Goal: Task Accomplishment & Management: Manage account settings

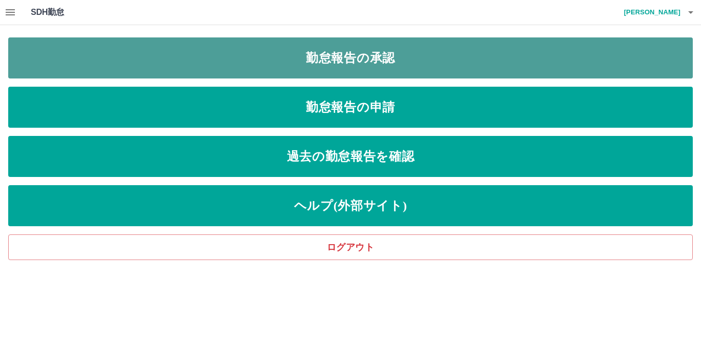
click at [298, 64] on link "勤怠報告の承認" at bounding box center [350, 57] width 685 height 41
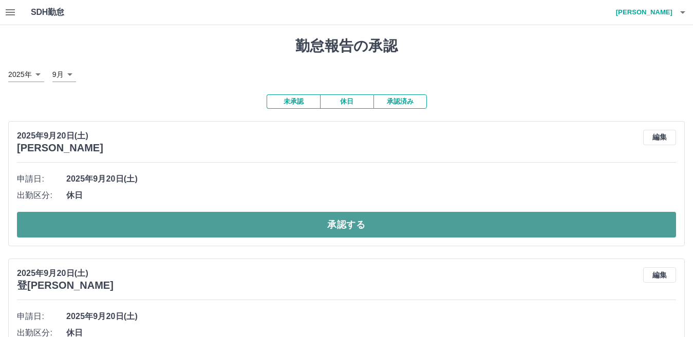
click at [275, 234] on button "承認する" at bounding box center [346, 225] width 659 height 26
click at [282, 227] on button "承認する" at bounding box center [346, 225] width 659 height 26
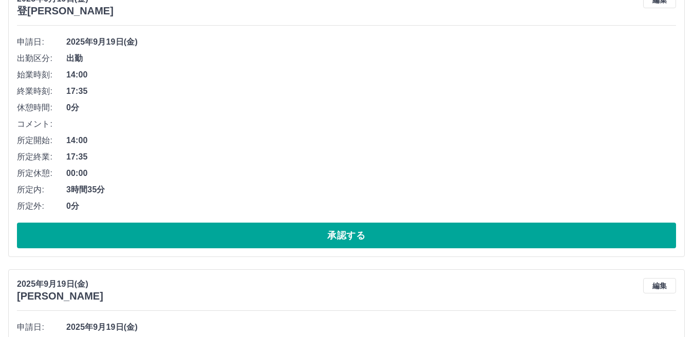
scroll to position [154, 0]
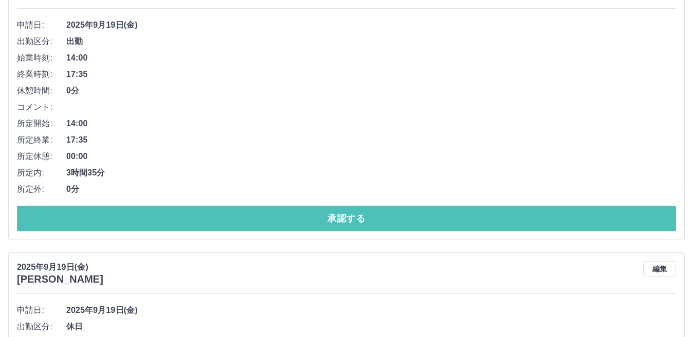
click at [243, 224] on button "承認する" at bounding box center [346, 219] width 659 height 26
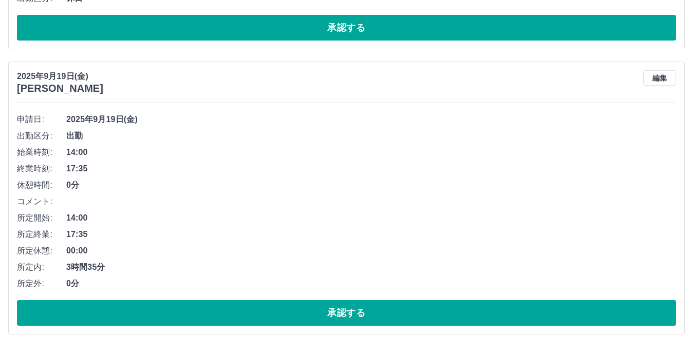
scroll to position [205, 0]
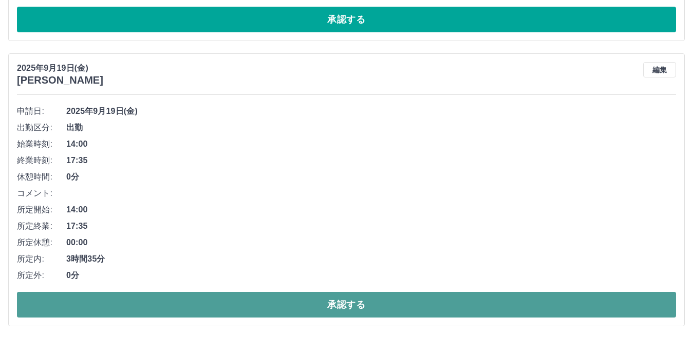
click at [303, 314] on button "承認する" at bounding box center [346, 305] width 659 height 26
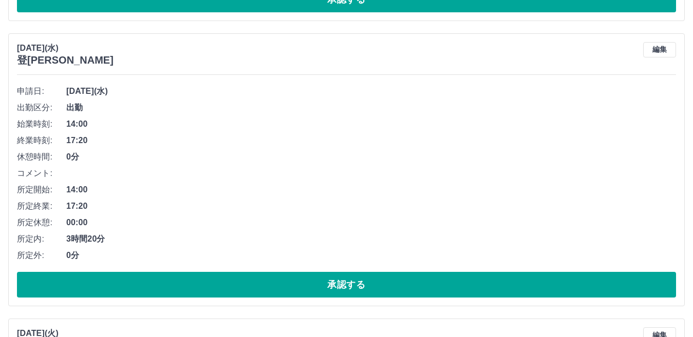
scroll to position [616, 0]
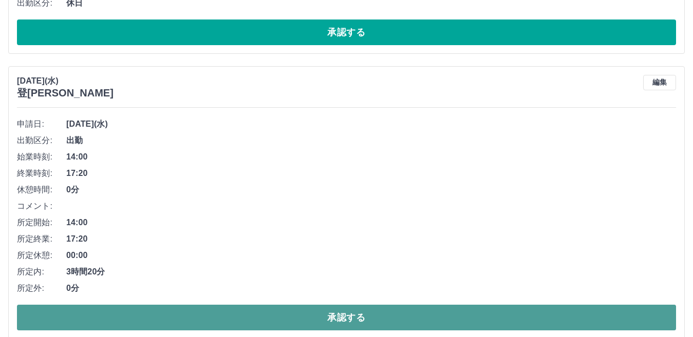
click at [295, 318] on button "承認する" at bounding box center [346, 318] width 659 height 26
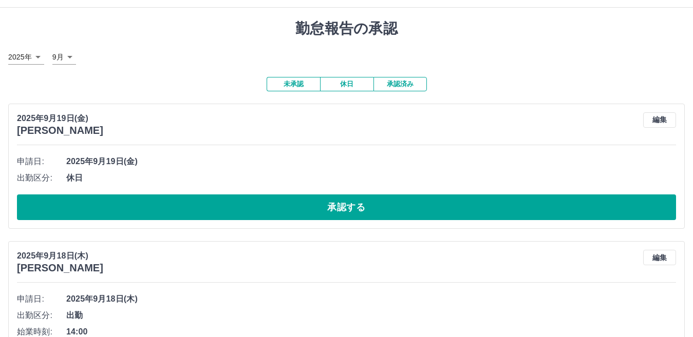
scroll to position [0, 0]
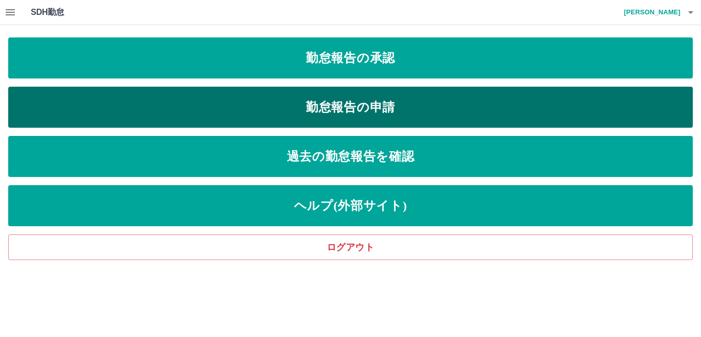
click at [298, 124] on link "勤怠報告の申請" at bounding box center [350, 107] width 685 height 41
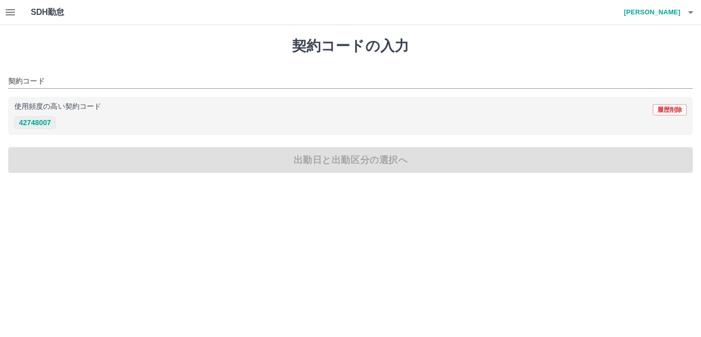
click at [30, 125] on button "42748007" at bounding box center [34, 123] width 41 height 12
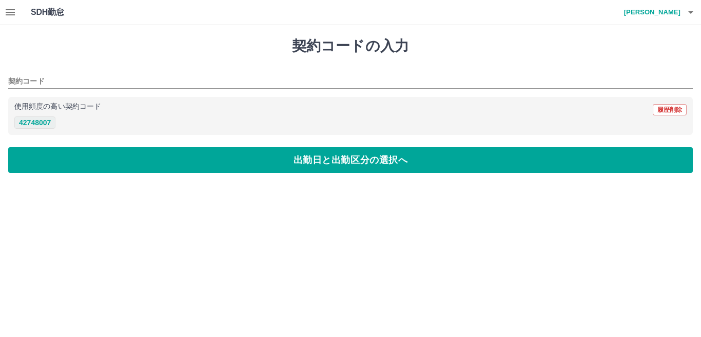
type input "********"
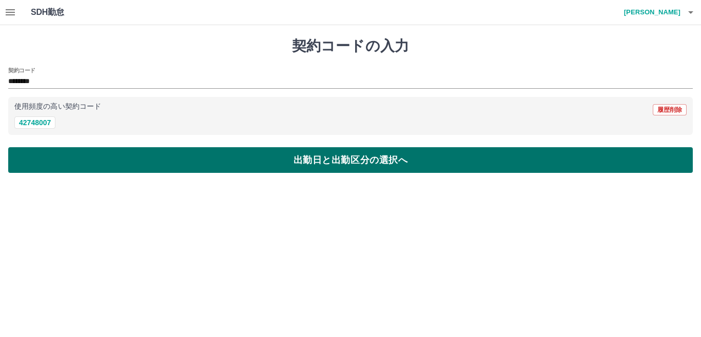
click at [337, 168] on button "出勤日と出勤区分の選択へ" at bounding box center [350, 160] width 685 height 26
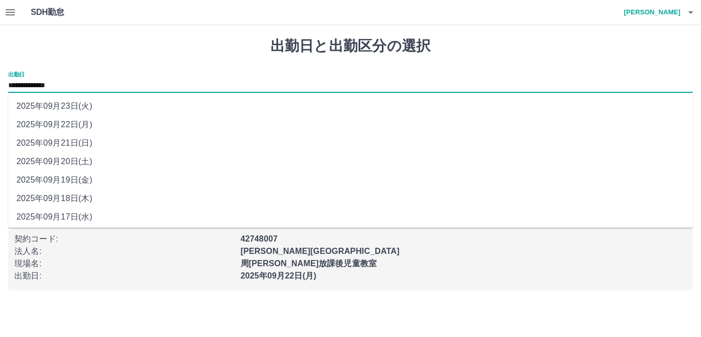
click at [32, 86] on input "**********" at bounding box center [350, 86] width 685 height 13
click at [61, 162] on li "2025年09月20日(土)" at bounding box center [350, 161] width 685 height 18
type input "**********"
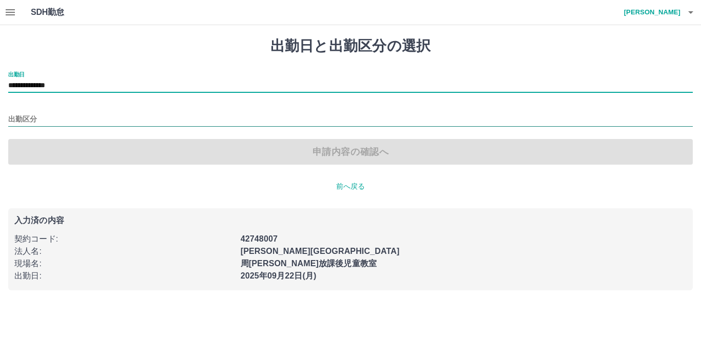
click at [33, 117] on input "出勤区分" at bounding box center [350, 119] width 685 height 13
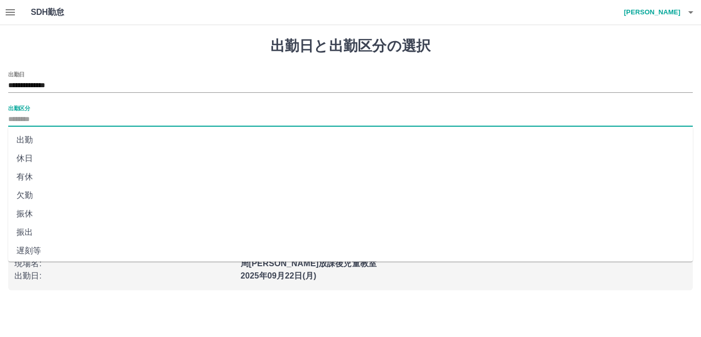
click at [44, 158] on li "休日" at bounding box center [350, 158] width 685 height 18
type input "**"
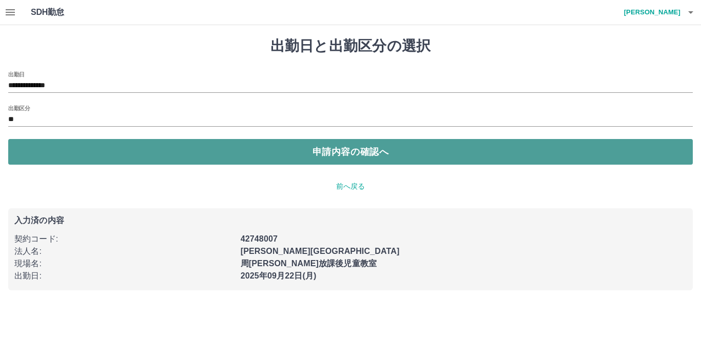
click at [322, 156] on button "申請内容の確認へ" at bounding box center [350, 152] width 685 height 26
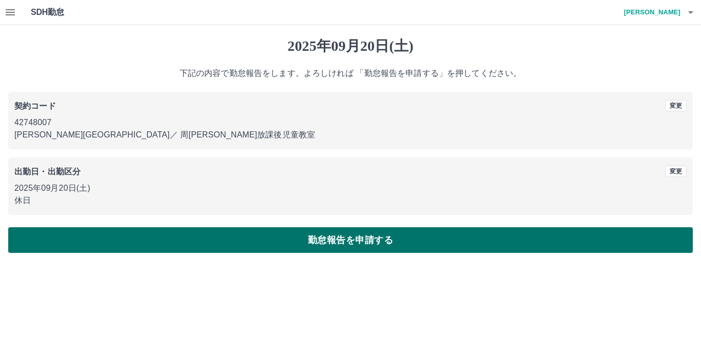
click at [303, 239] on button "勤怠報告を申請する" at bounding box center [350, 240] width 685 height 26
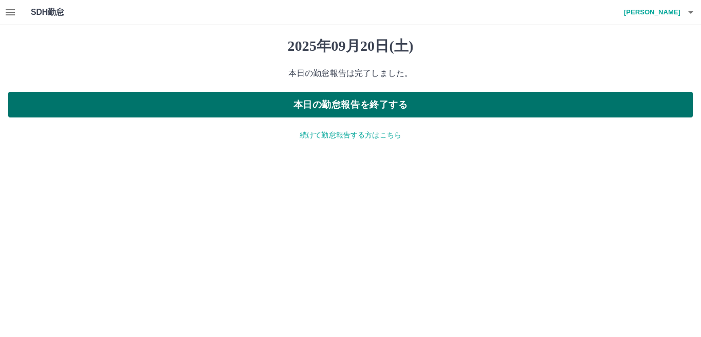
click at [360, 107] on button "本日の勤怠報告を終了する" at bounding box center [350, 105] width 685 height 26
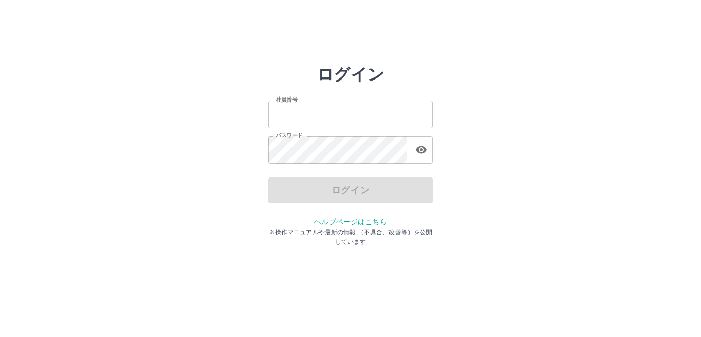
type input "*******"
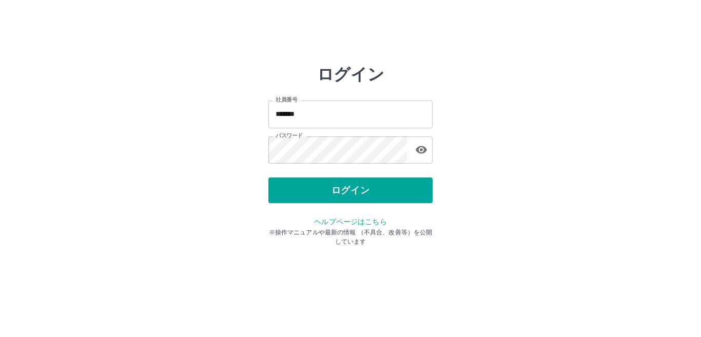
click at [320, 197] on div "ログイン" at bounding box center [351, 191] width 164 height 26
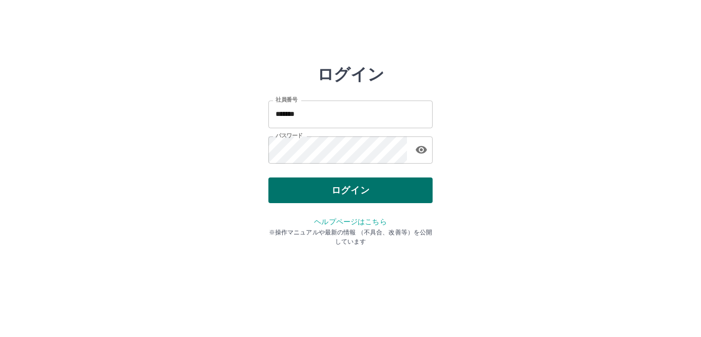
click at [321, 195] on button "ログイン" at bounding box center [351, 191] width 164 height 26
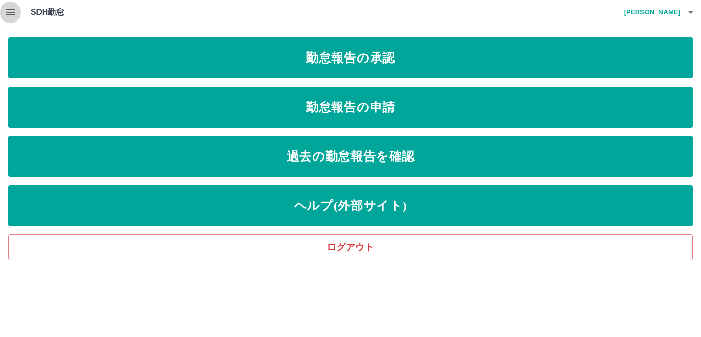
click at [6, 12] on icon "button" at bounding box center [10, 12] width 9 height 6
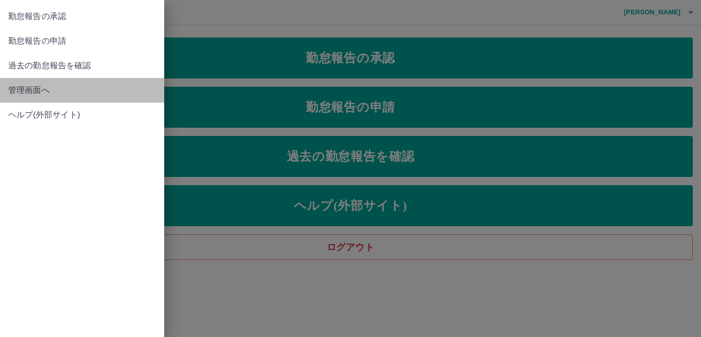
click at [26, 91] on span "管理画面へ" at bounding box center [82, 90] width 148 height 12
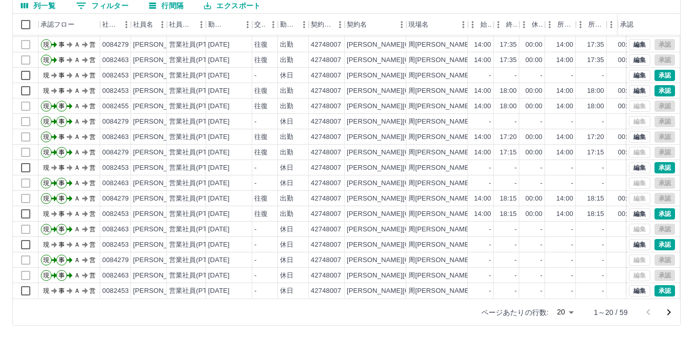
scroll to position [97, 0]
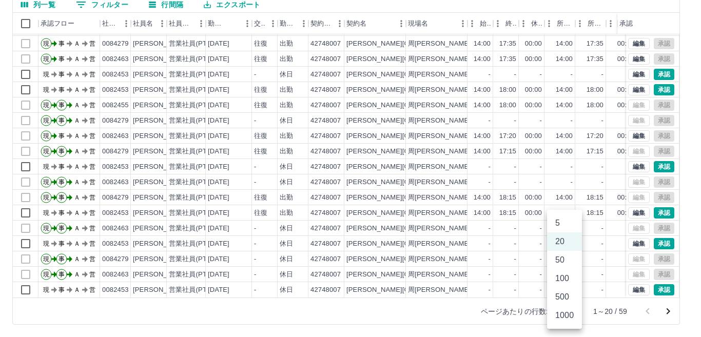
click at [572, 313] on body "SDH勤怠 [PERSON_NAME] 勤務実績承認 前月 [DATE] 次月 今月 月選択 承認モード 削除モード 一括承認 列一覧 0 フィルター 行間隔…" at bounding box center [350, 120] width 701 height 434
click at [559, 280] on li "100" at bounding box center [564, 279] width 35 height 18
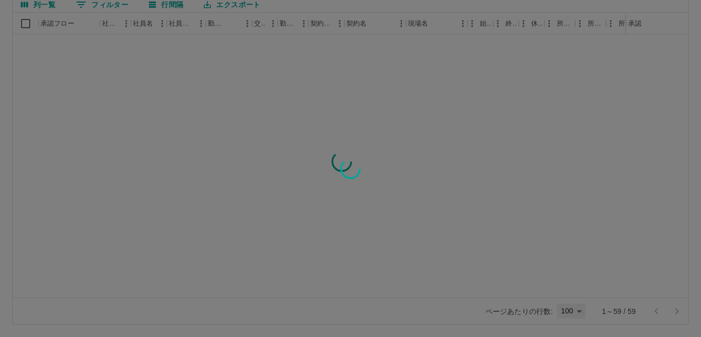
type input "***"
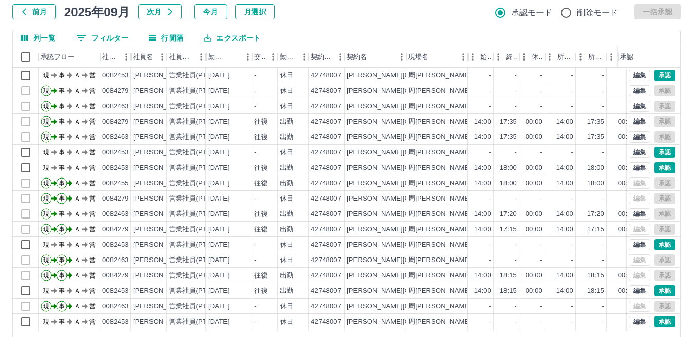
scroll to position [45, 0]
